Goal: Find specific page/section: Find specific page/section

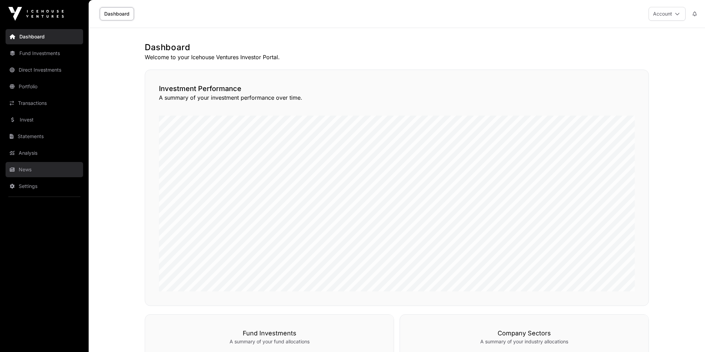
click at [21, 169] on link "News" at bounding box center [45, 169] width 78 height 15
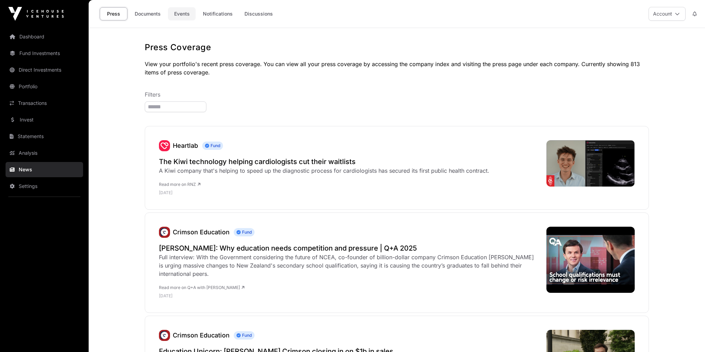
drag, startPoint x: 193, startPoint y: 6, endPoint x: 181, endPoint y: 14, distance: 13.4
click at [193, 6] on div "Press Documents Events Notifications Discussions" at bounding box center [187, 13] width 189 height 21
click at [178, 17] on link "Events" at bounding box center [182, 13] width 28 height 13
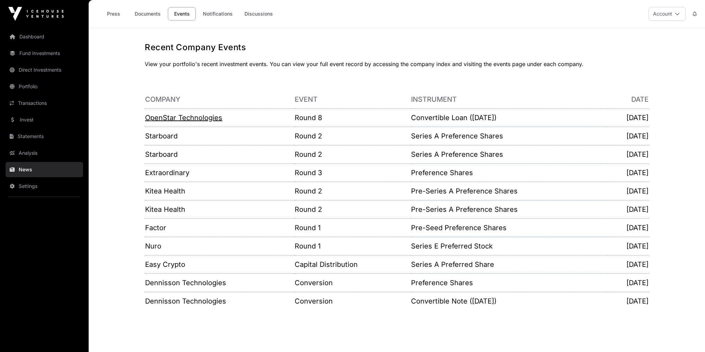
click at [220, 119] on link "OpenStar Technologies" at bounding box center [183, 118] width 77 height 8
